Goal: Task Accomplishment & Management: Use online tool/utility

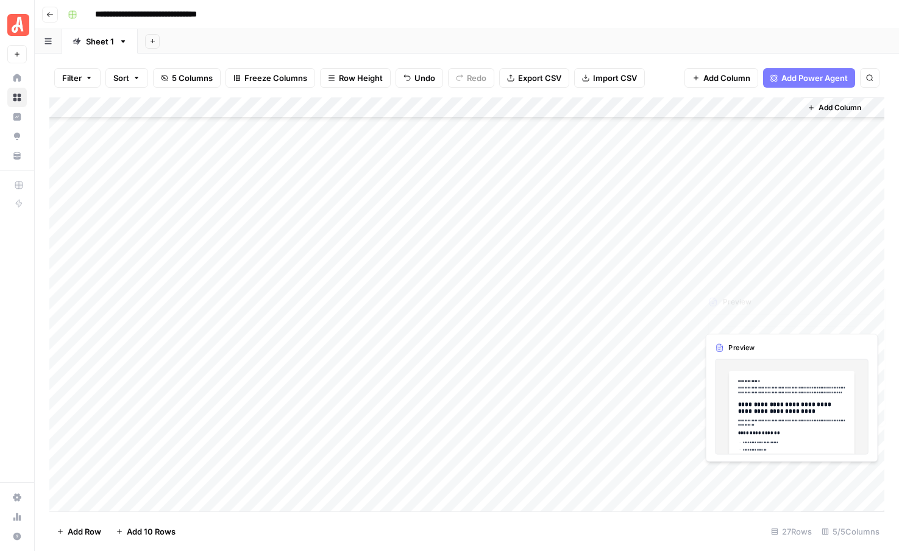
scroll to position [185, 0]
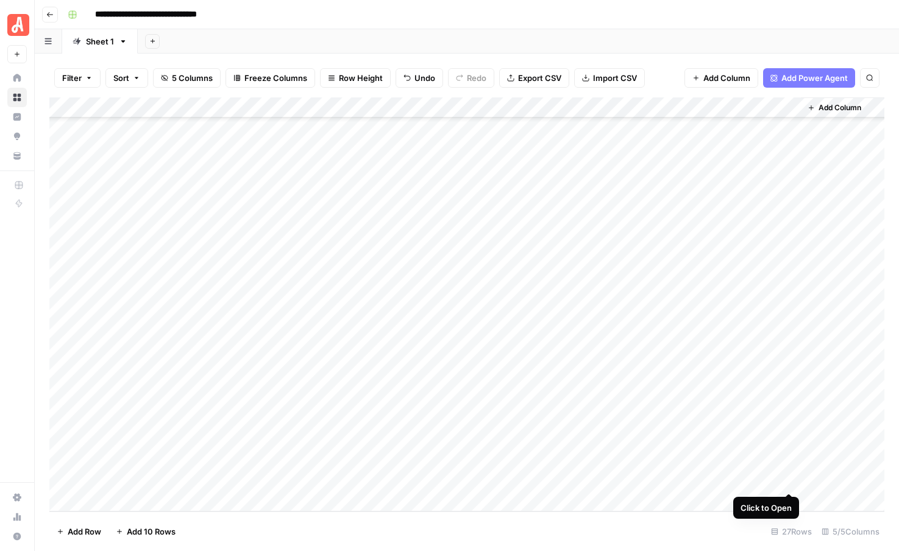
click at [789, 480] on div "Add Column" at bounding box center [466, 304] width 835 height 414
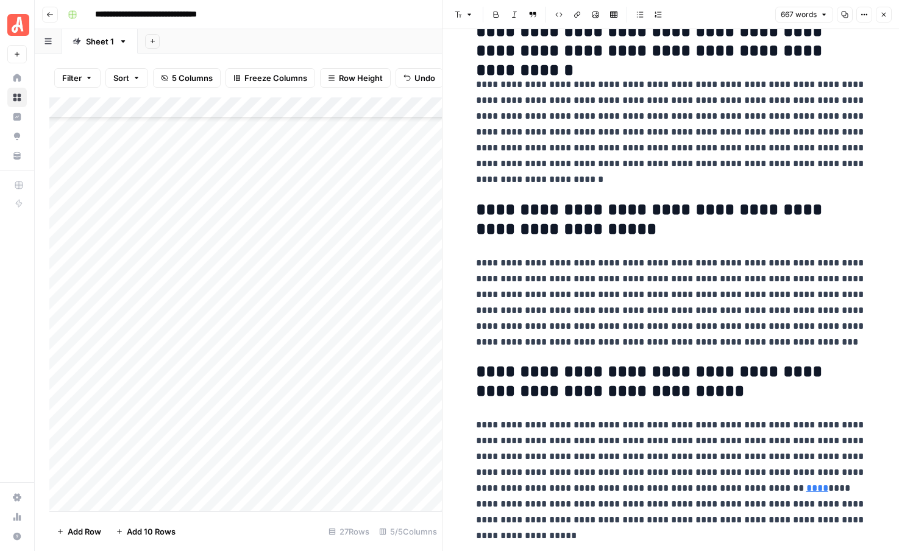
scroll to position [1247, 0]
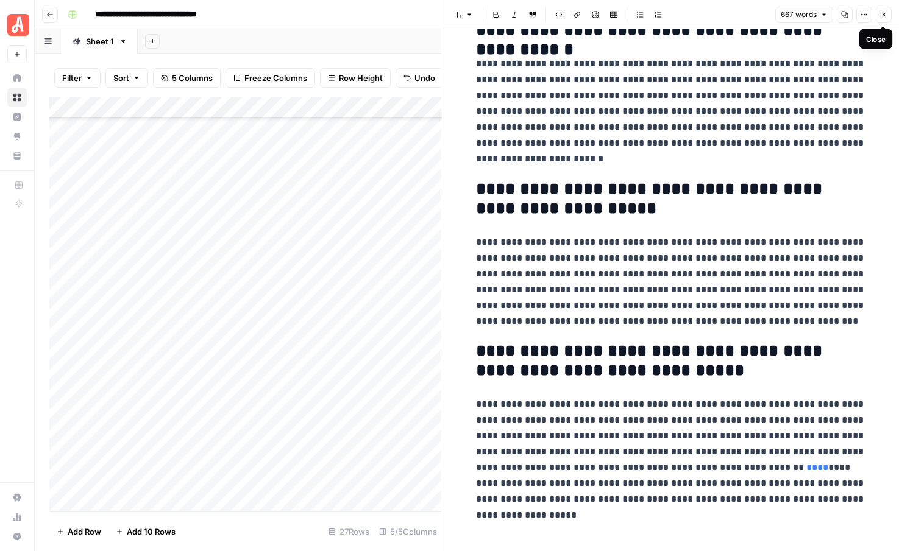
click at [883, 17] on icon "button" at bounding box center [883, 14] width 7 height 7
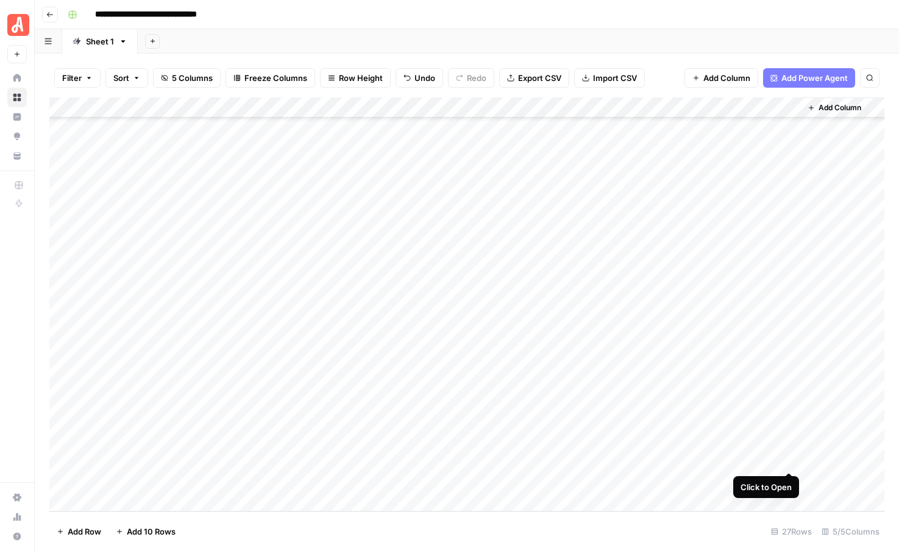
click at [790, 460] on div "Add Column" at bounding box center [466, 304] width 835 height 414
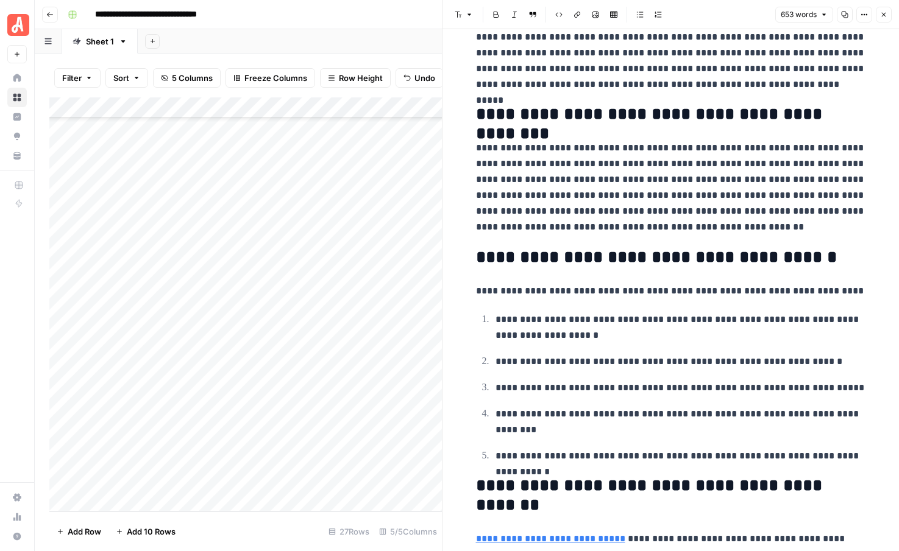
scroll to position [1319, 0]
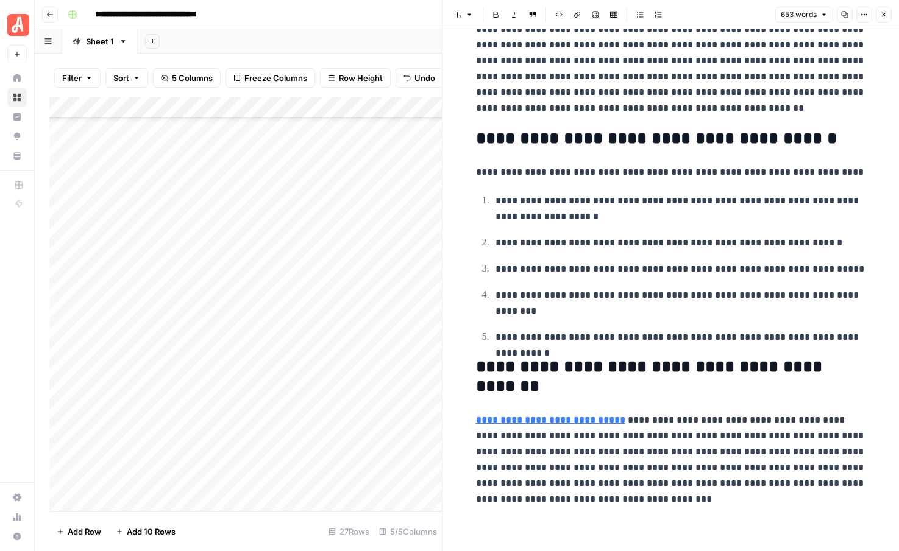
click at [531, 425] on link "**********" at bounding box center [550, 420] width 149 height 9
click at [883, 19] on button "Close" at bounding box center [884, 15] width 16 height 16
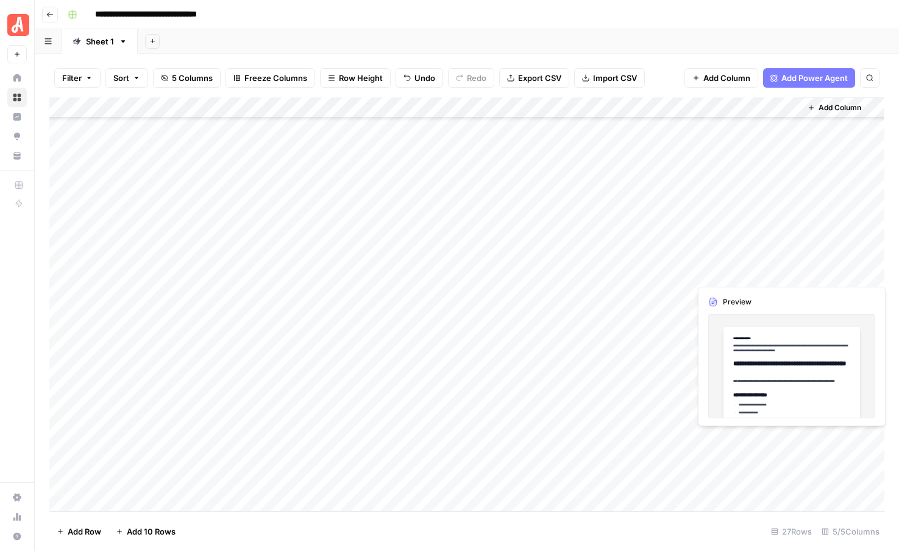
click at [788, 435] on div "Add Column" at bounding box center [466, 304] width 835 height 414
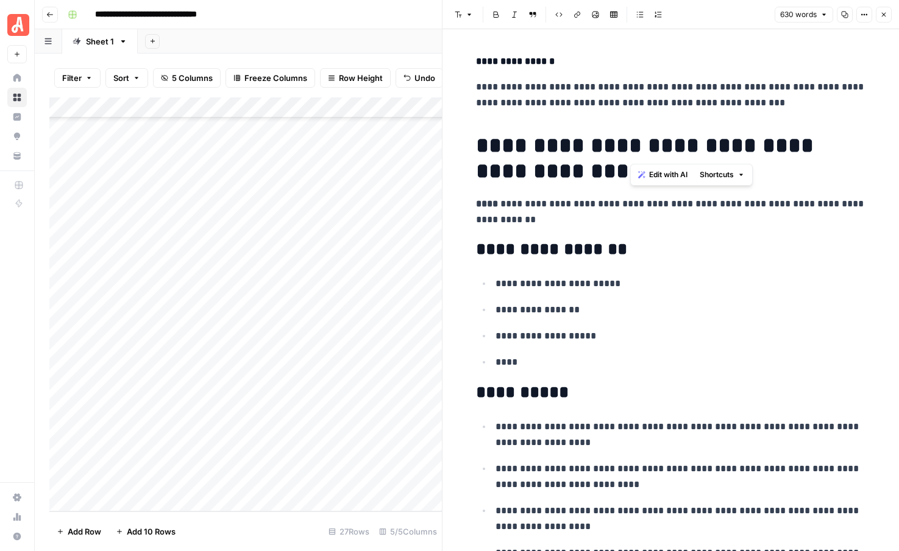
drag, startPoint x: 756, startPoint y: 145, endPoint x: 633, endPoint y: 152, distance: 123.3
click at [633, 152] on h1 "**********" at bounding box center [671, 158] width 390 height 51
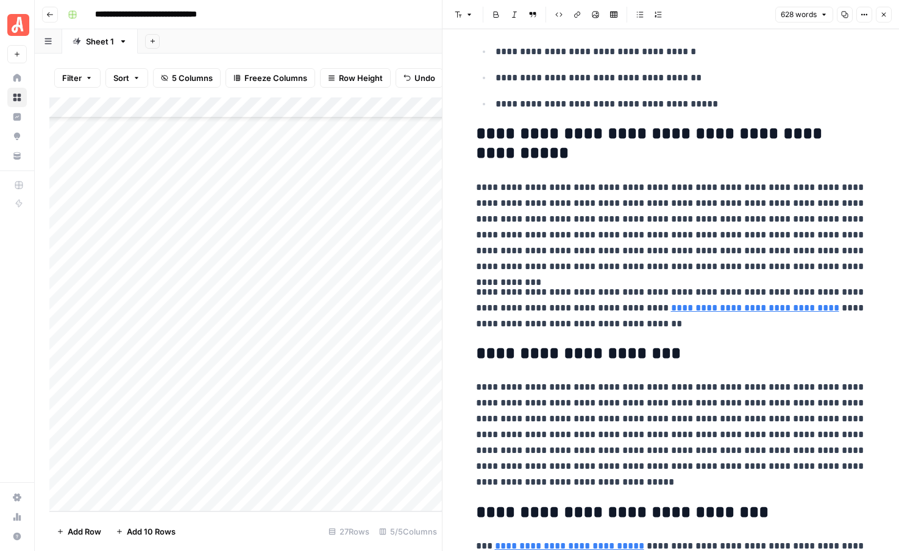
scroll to position [1161, 0]
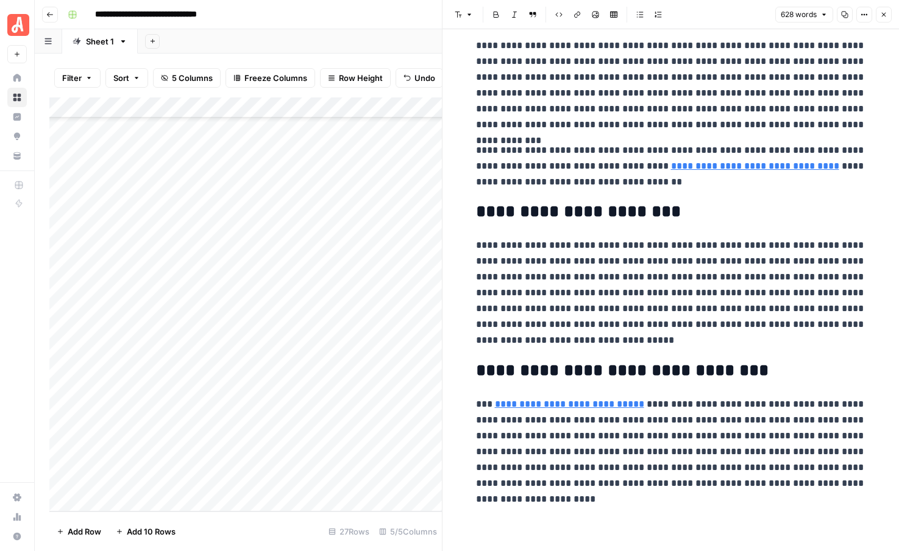
click at [886, 18] on icon "button" at bounding box center [883, 14] width 7 height 7
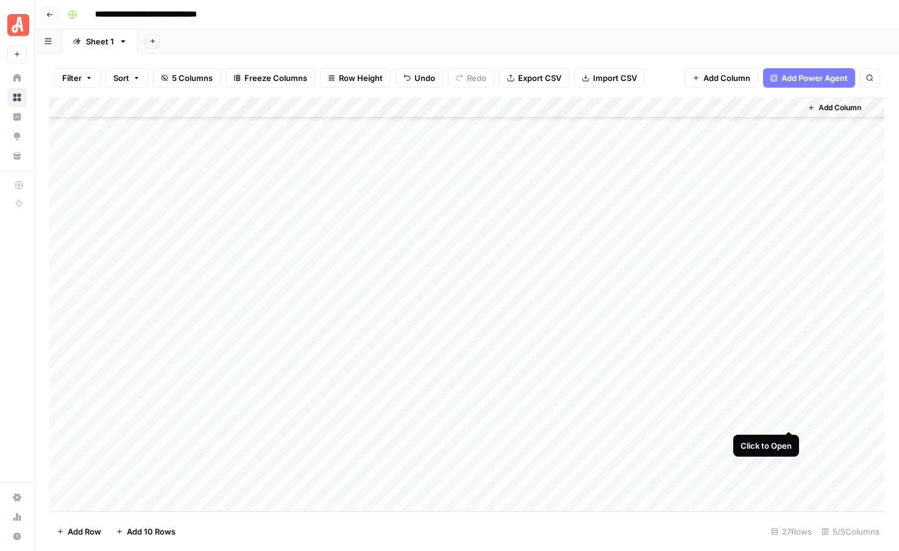
click at [786, 418] on div "Add Column" at bounding box center [466, 304] width 835 height 414
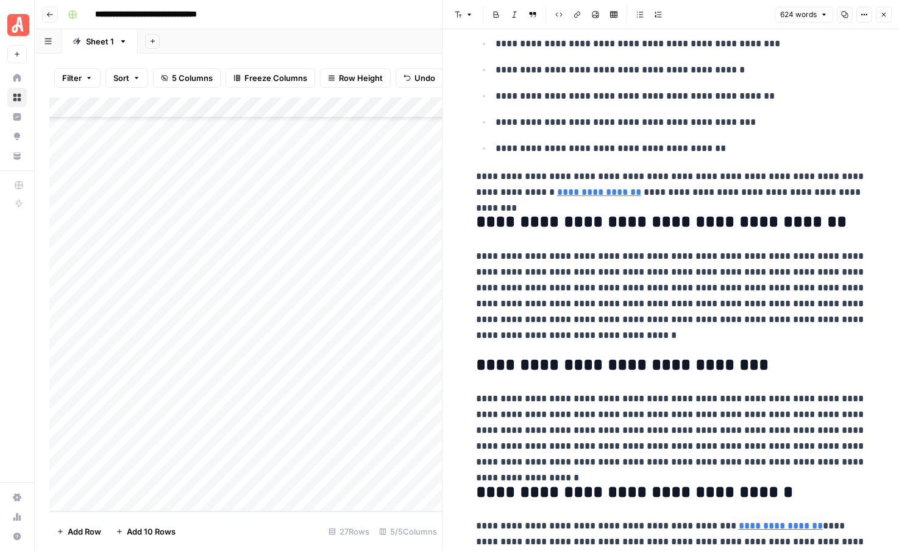
scroll to position [1049, 0]
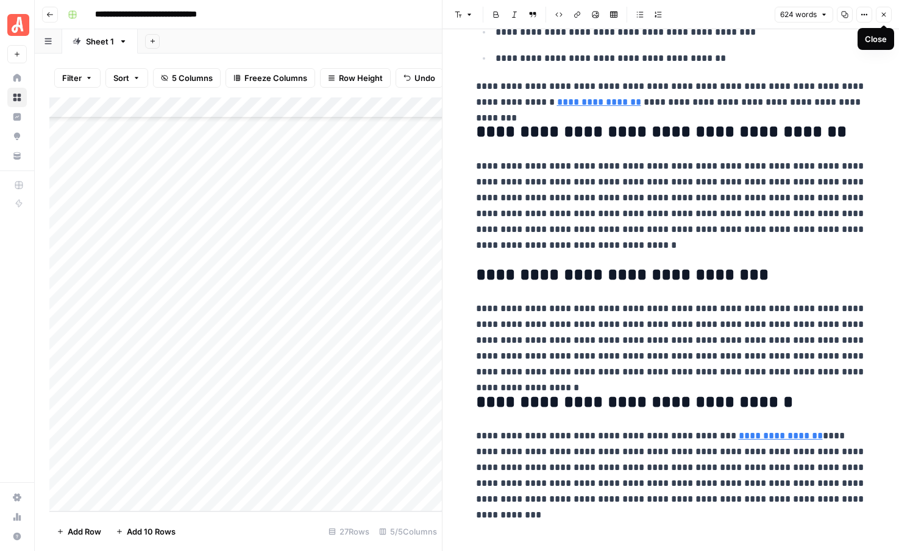
click at [883, 13] on icon "button" at bounding box center [883, 14] width 7 height 7
